Goal: Ask a question: Seek information or help from site administrators or community

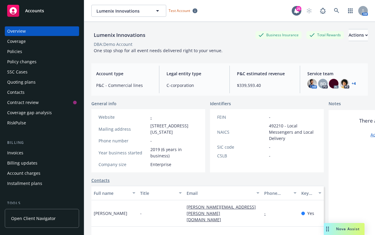
click at [335, 228] on div "Nova Assist" at bounding box center [347, 228] width 33 height 5
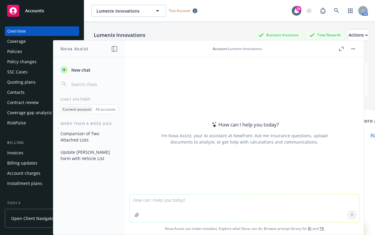
click at [309, 205] on textarea at bounding box center [244, 208] width 229 height 28
type textarea "specific to auto, what are IFTAs?"
